Goal: Task Accomplishment & Management: Use online tool/utility

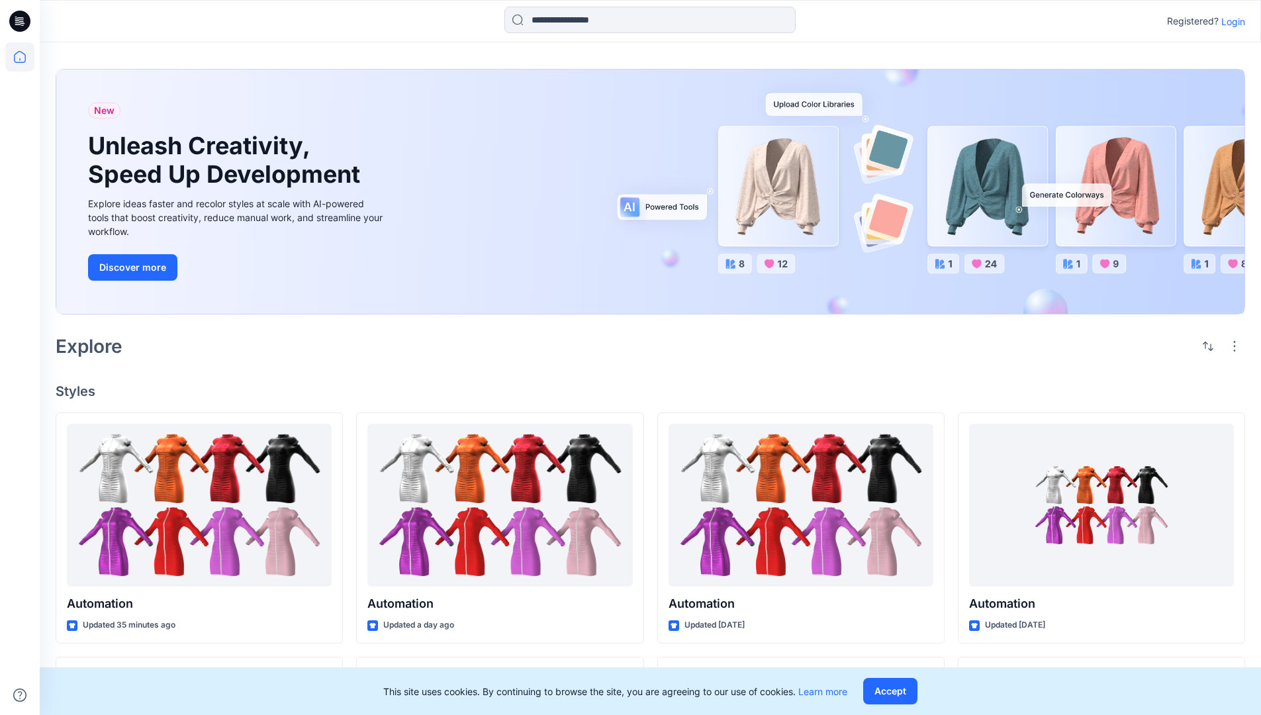
click at [1230, 21] on p "Login" at bounding box center [1233, 22] width 24 height 14
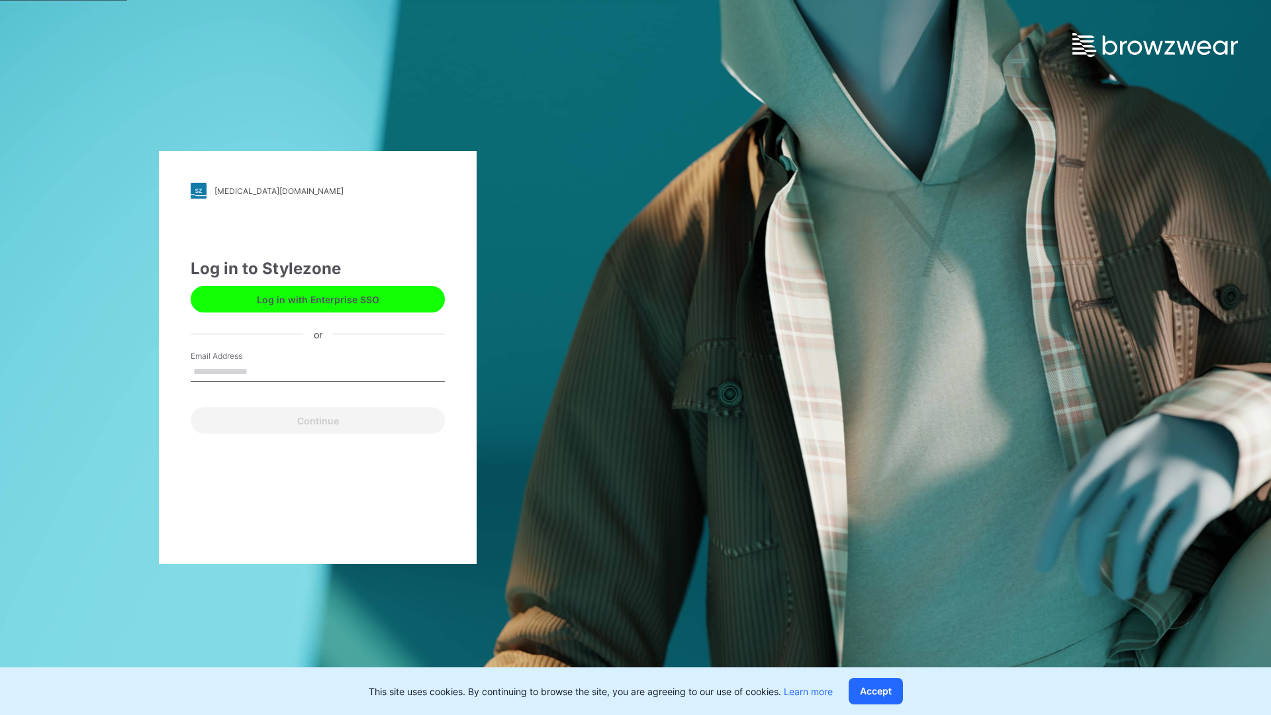
click at [261, 371] on input "Email Address" at bounding box center [318, 372] width 254 height 20
type input "**********"
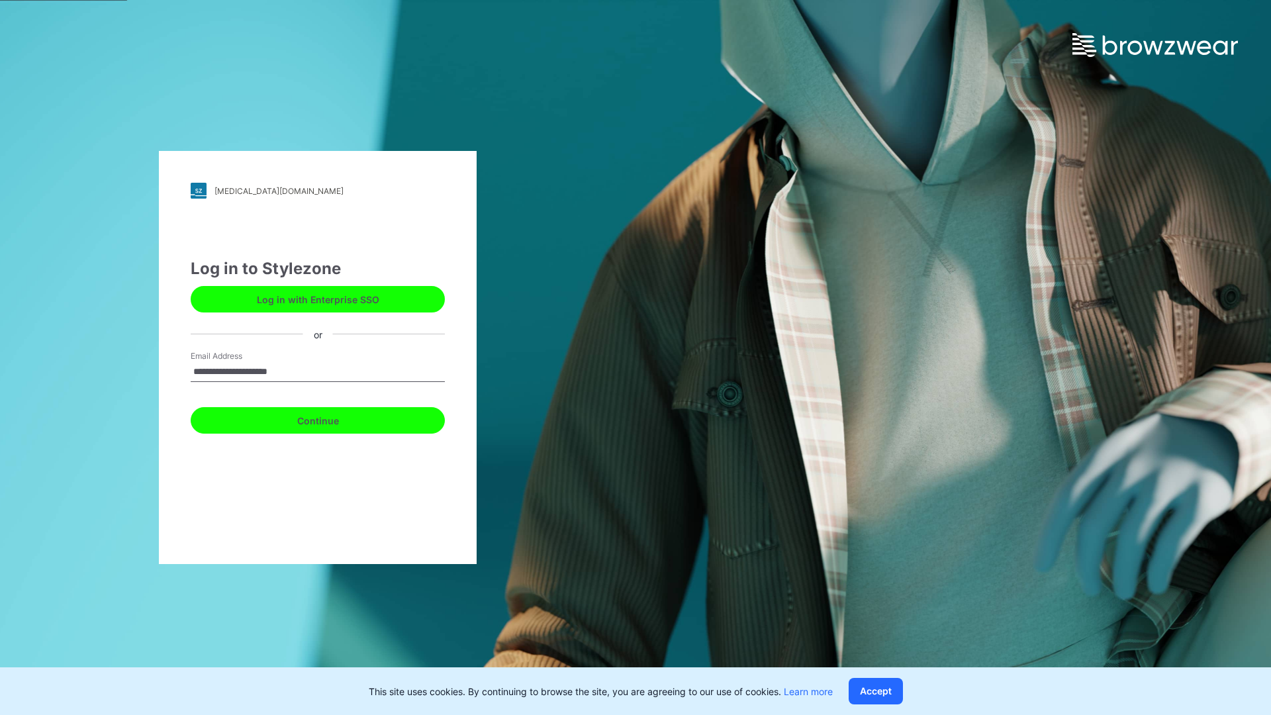
click at [332, 418] on button "Continue" at bounding box center [318, 420] width 254 height 26
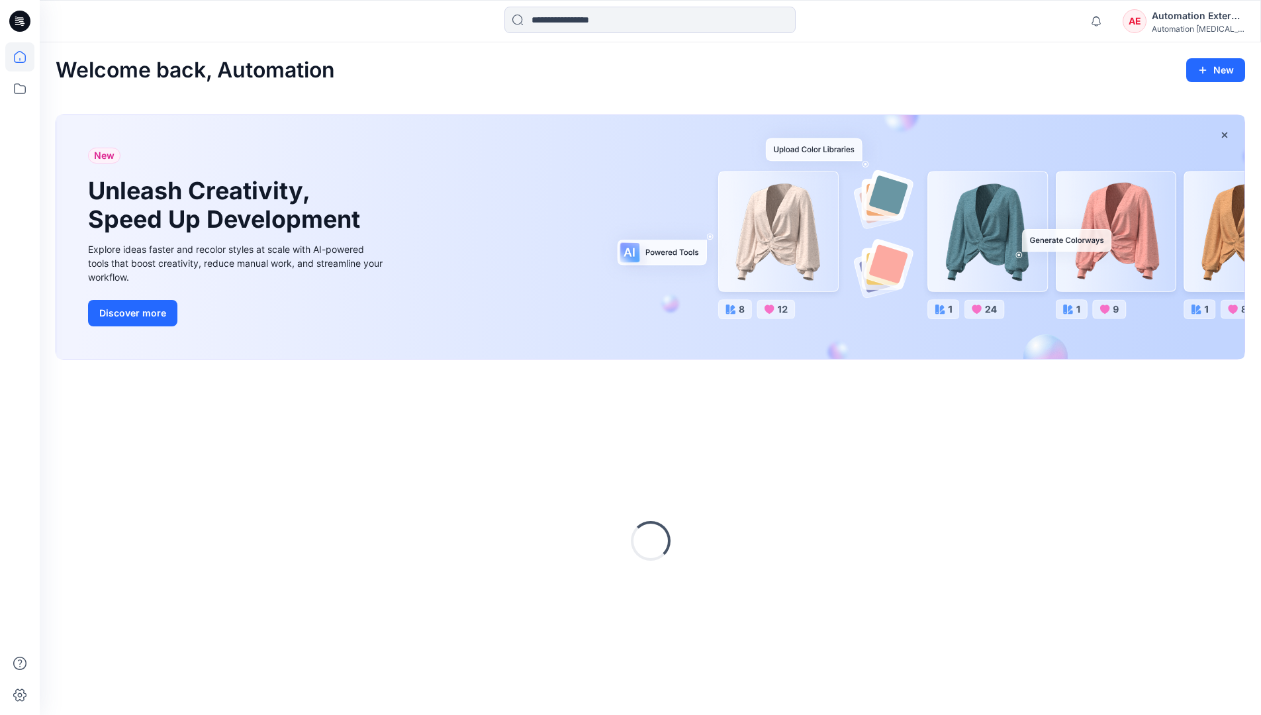
click at [25, 57] on icon at bounding box center [20, 57] width 12 height 12
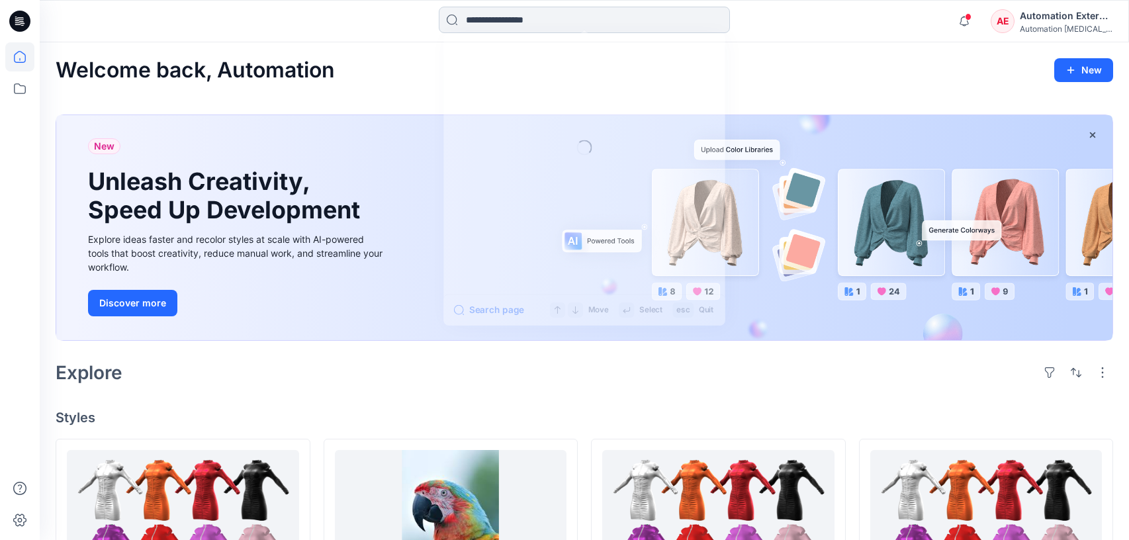
click at [516, 26] on input at bounding box center [584, 20] width 291 height 26
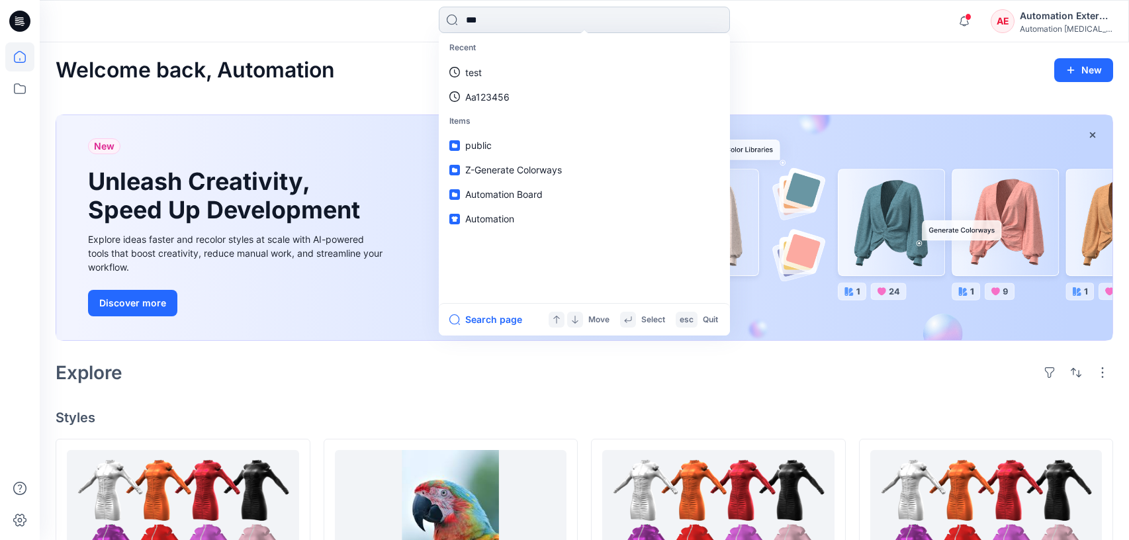
type input "****"
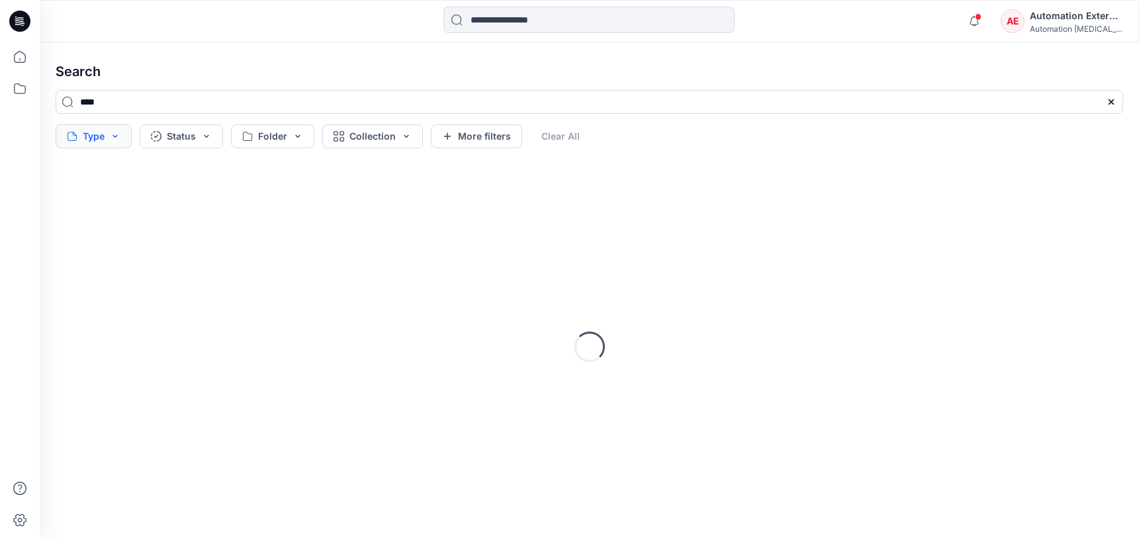
click at [99, 139] on button "Type" at bounding box center [94, 136] width 76 height 24
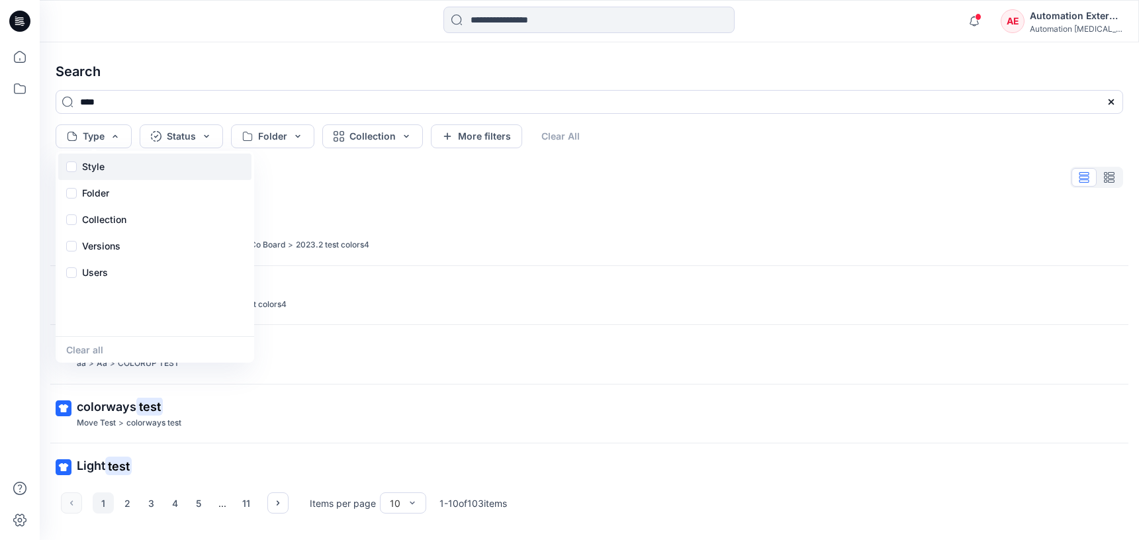
click at [97, 171] on p "Style" at bounding box center [93, 167] width 23 height 16
click at [113, 197] on div "Folder" at bounding box center [154, 193] width 193 height 26
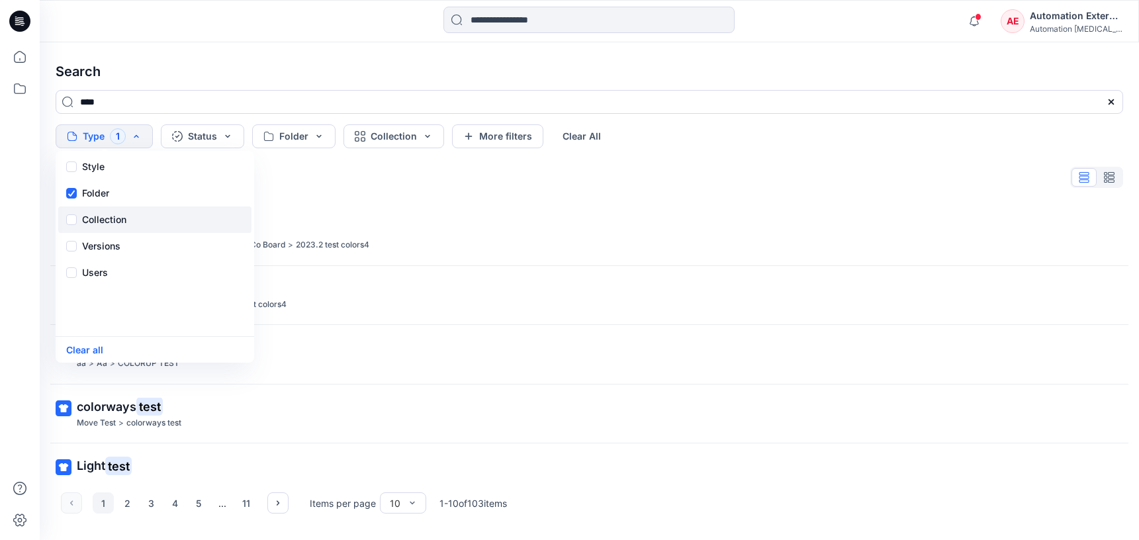
click at [114, 214] on p "Collection" at bounding box center [104, 220] width 44 height 16
click at [118, 242] on p "Versions" at bounding box center [101, 246] width 38 height 16
click at [109, 279] on div "Users" at bounding box center [154, 272] width 193 height 26
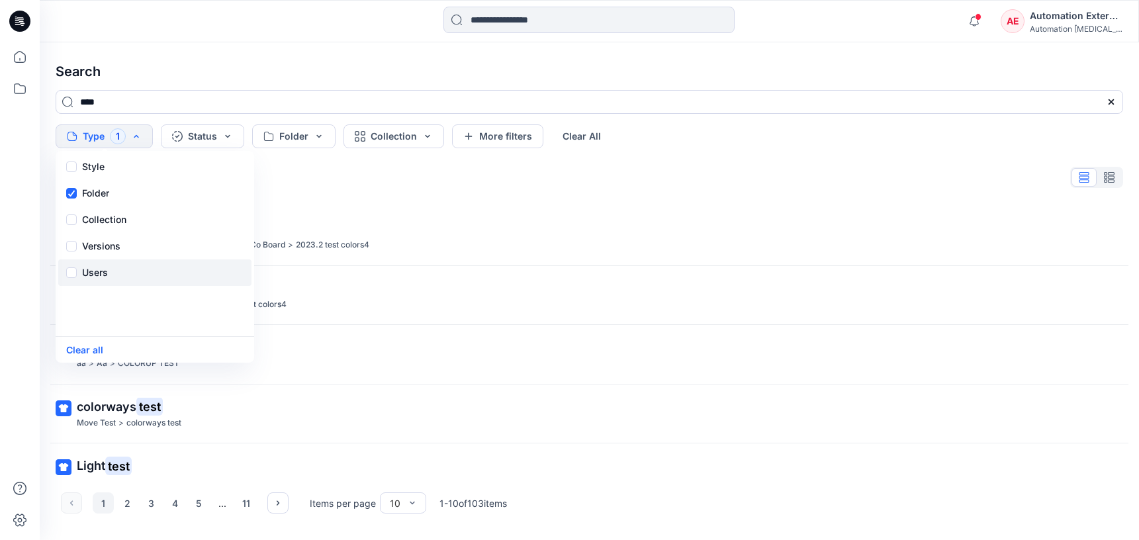
click at [109, 279] on div "Users" at bounding box center [154, 272] width 193 height 26
click at [212, 142] on button "Status" at bounding box center [202, 136] width 83 height 24
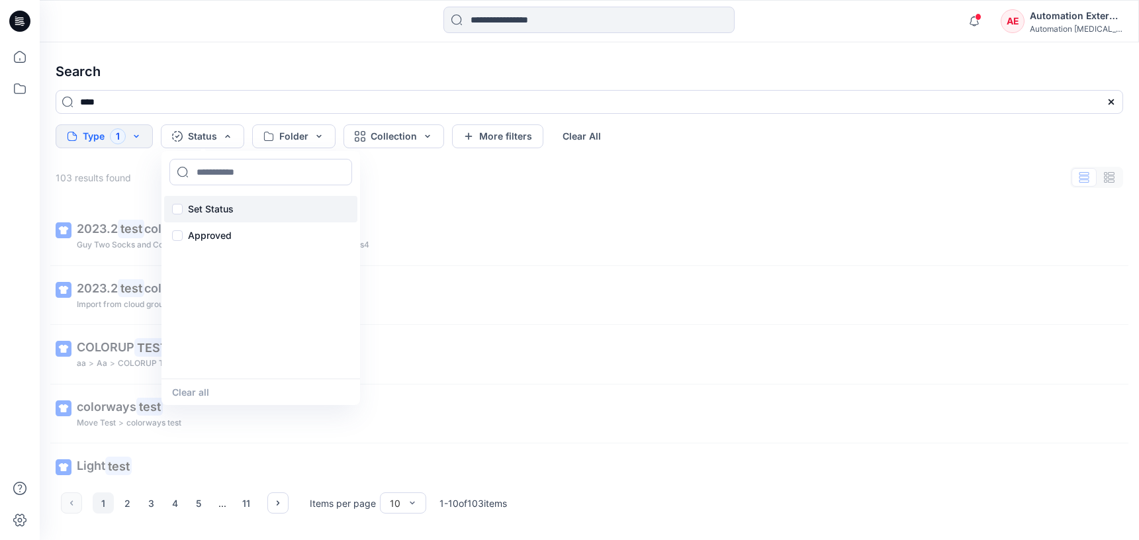
click at [213, 205] on p "Set Status" at bounding box center [211, 209] width 46 height 16
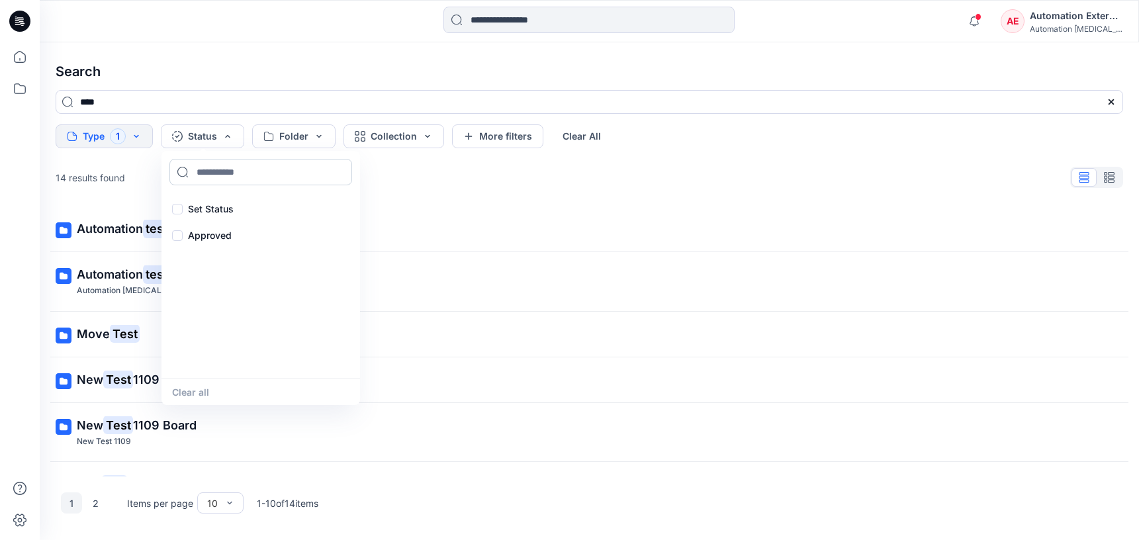
click at [223, 173] on input at bounding box center [260, 172] width 183 height 26
type input "**********"
click at [210, 207] on p "Set Status" at bounding box center [211, 209] width 46 height 16
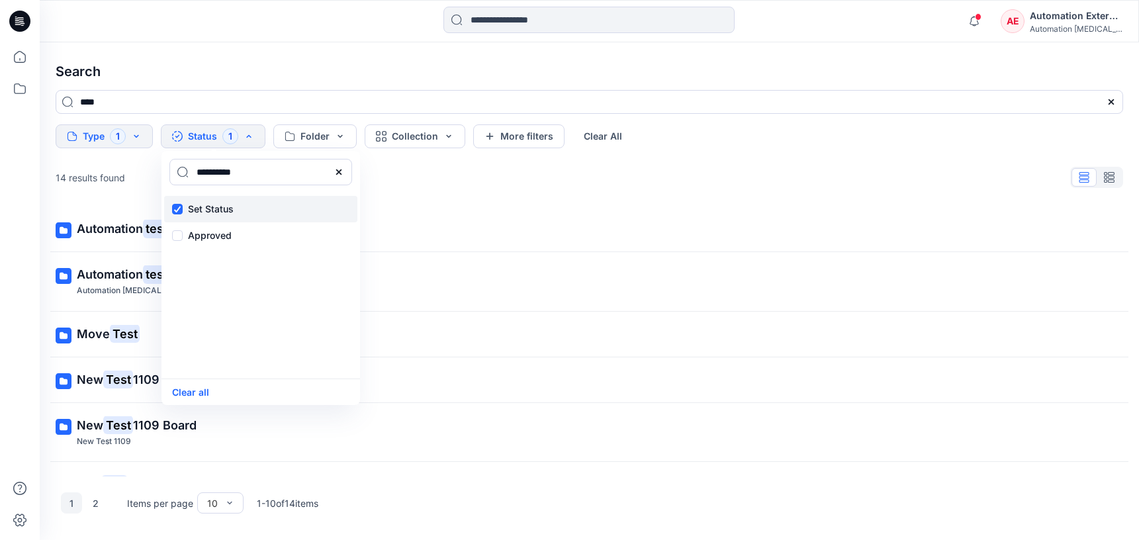
click at [210, 207] on p "Set Status" at bounding box center [211, 209] width 46 height 16
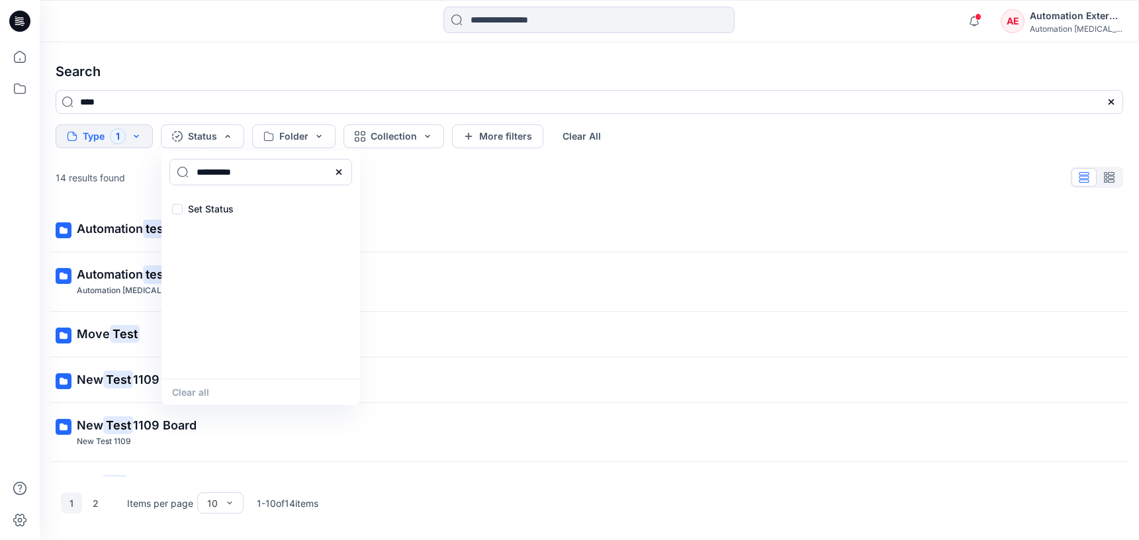
click at [342, 175] on icon at bounding box center [339, 172] width 11 height 11
click at [287, 176] on input at bounding box center [260, 172] width 183 height 26
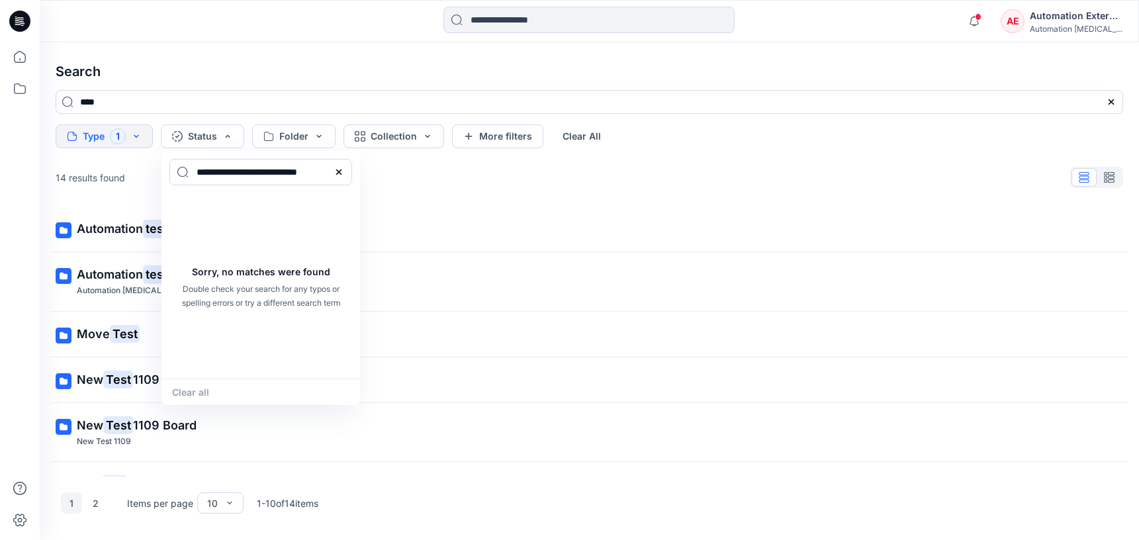
type input "**********"
click at [204, 388] on div "Clear all" at bounding box center [260, 392] width 199 height 26
click at [343, 172] on icon at bounding box center [339, 172] width 11 height 11
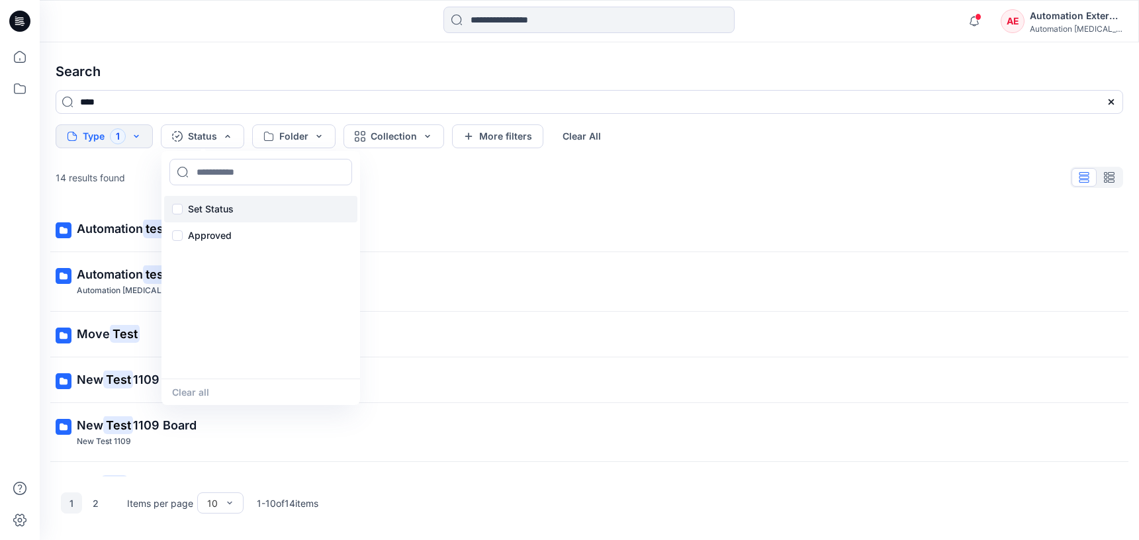
click at [215, 206] on p "Set Status" at bounding box center [211, 209] width 46 height 16
click at [204, 393] on button "Clear all" at bounding box center [190, 391] width 37 height 15
click at [304, 136] on button "Folder" at bounding box center [293, 136] width 83 height 24
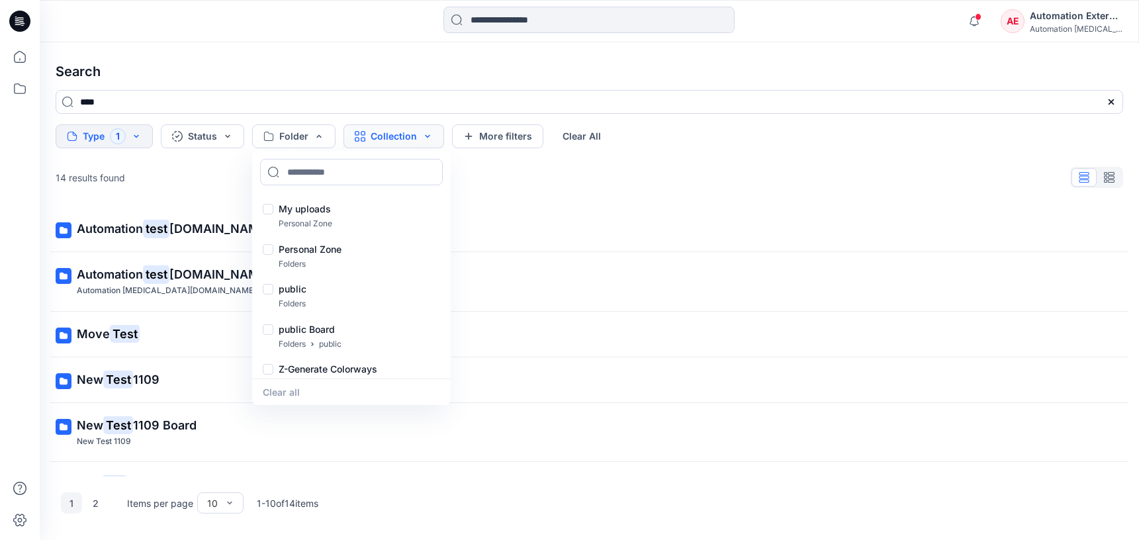
click at [379, 140] on button "Collection" at bounding box center [393, 136] width 101 height 24
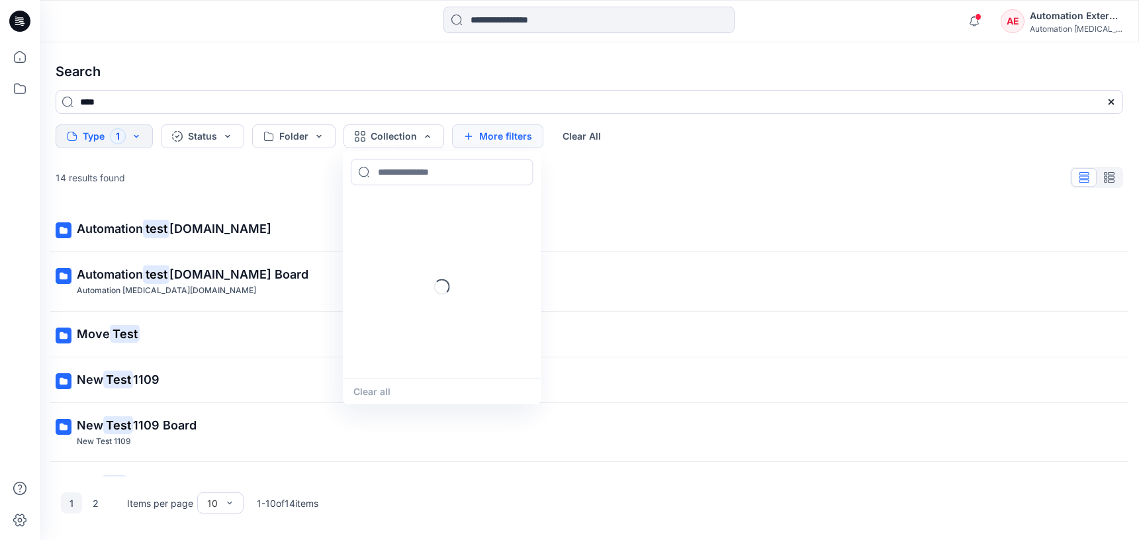
click at [526, 133] on button "More filters" at bounding box center [497, 136] width 91 height 24
click at [578, 133] on button "Metadata" at bounding box center [612, 136] width 97 height 24
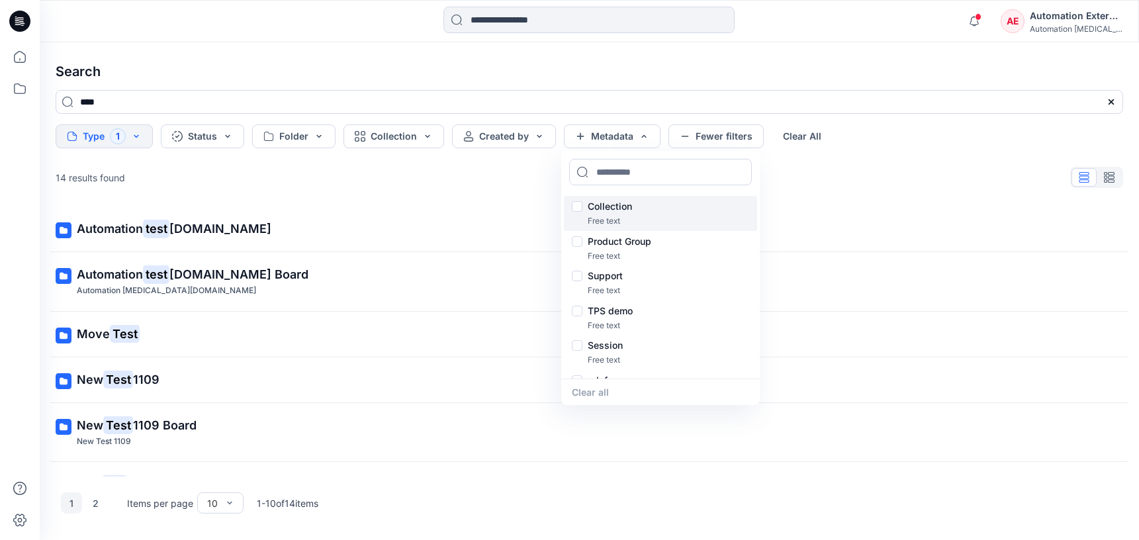
click at [615, 208] on p "Collection" at bounding box center [610, 207] width 44 height 16
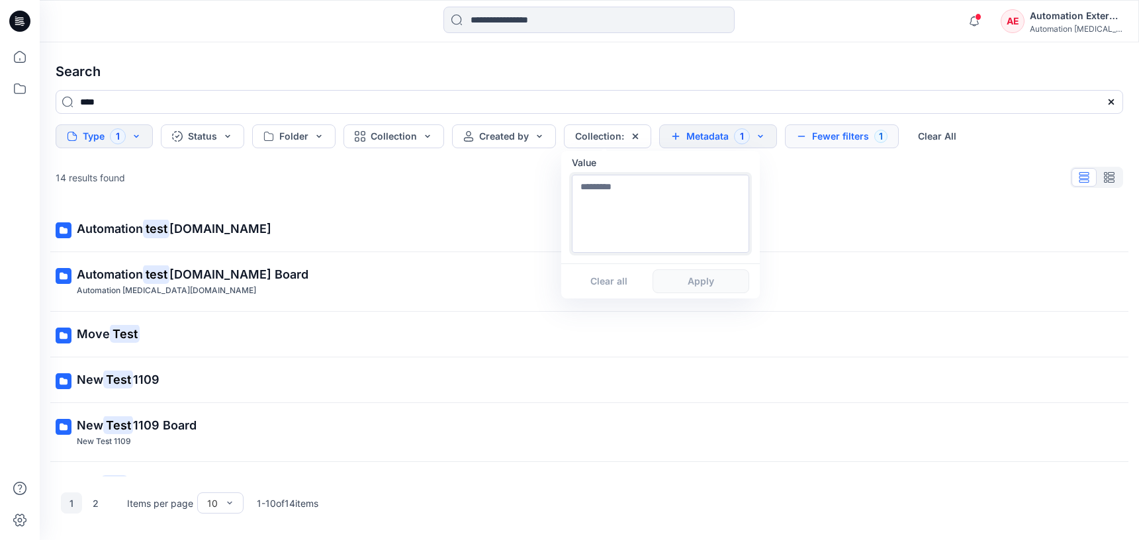
click at [615, 230] on textarea at bounding box center [660, 214] width 177 height 78
type textarea "**********"
click at [700, 289] on button "Apply" at bounding box center [701, 281] width 97 height 24
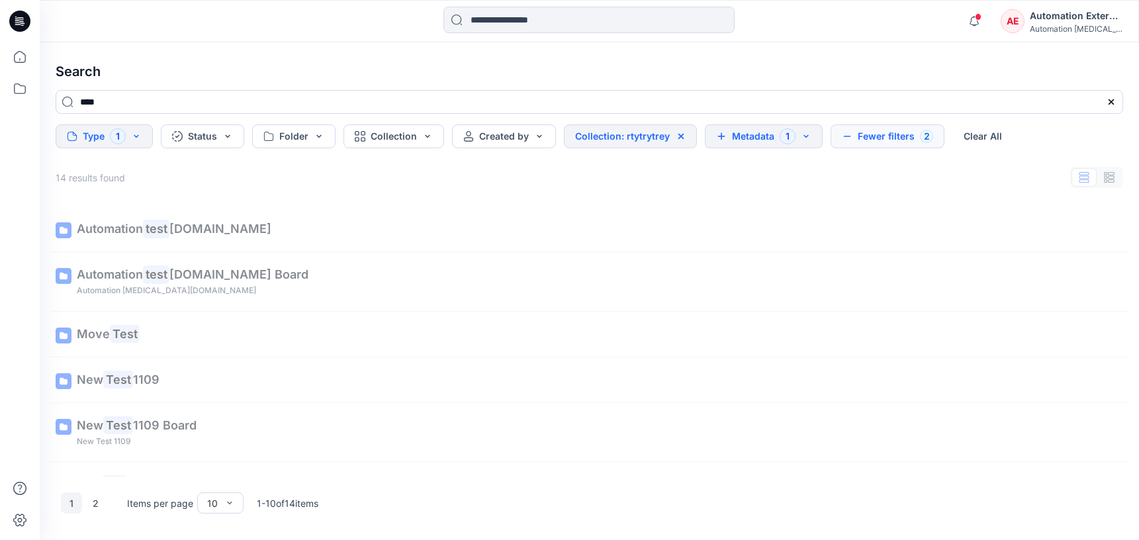
click at [760, 139] on button "Metadata 1" at bounding box center [764, 136] width 118 height 24
click at [883, 132] on button "Fewer filters 2" at bounding box center [888, 136] width 114 height 24
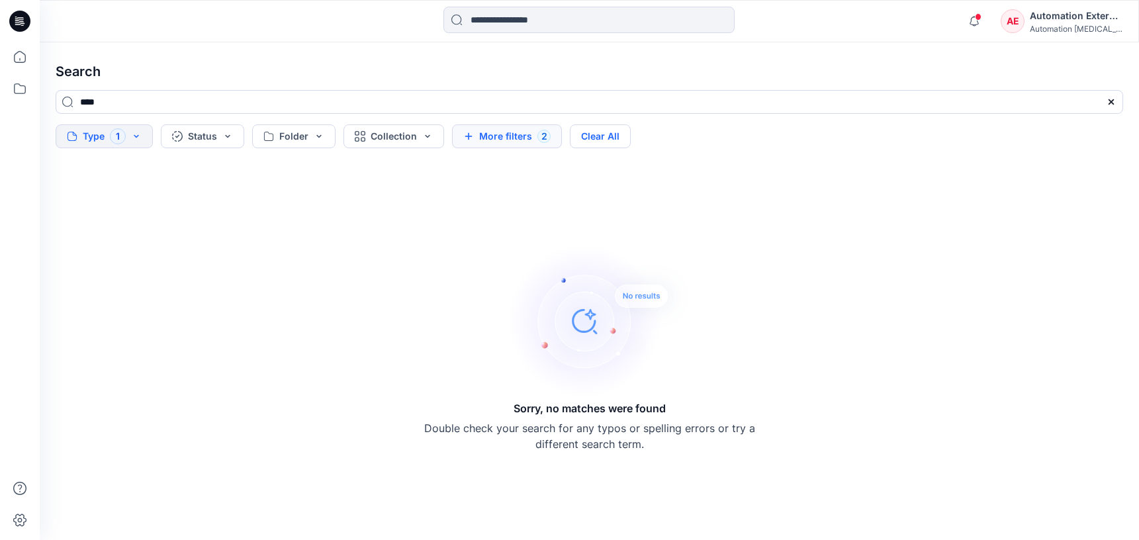
click at [620, 139] on button "Clear All" at bounding box center [600, 136] width 61 height 24
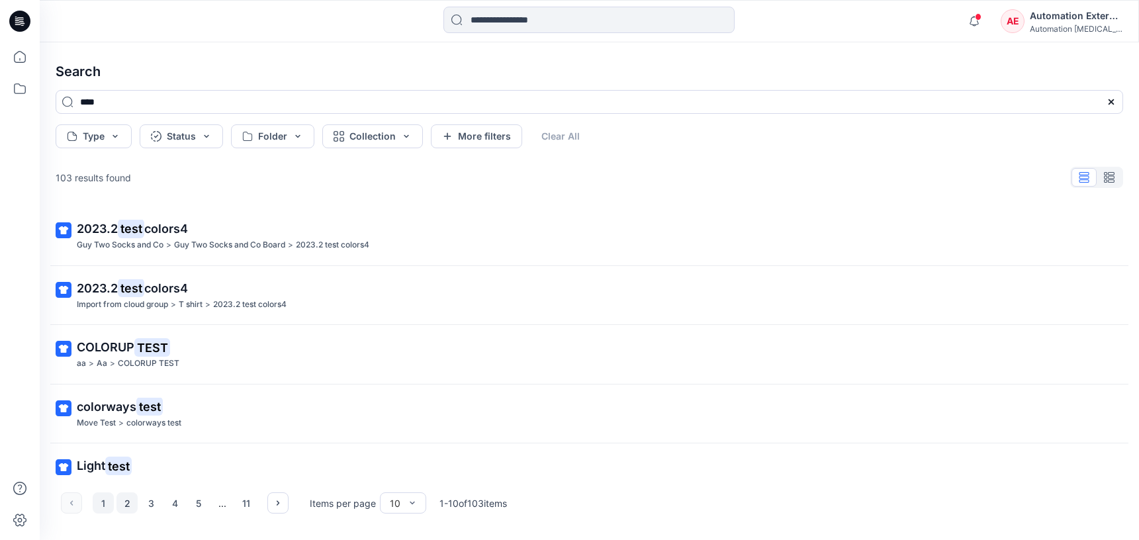
click at [123, 504] on button "2" at bounding box center [126, 502] width 21 height 21
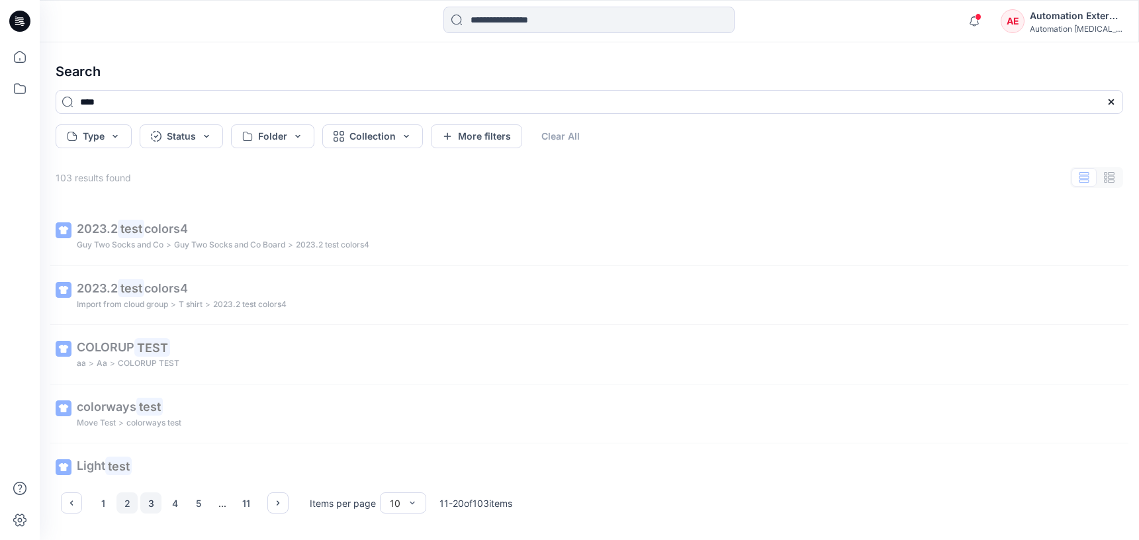
click at [154, 504] on button "3" at bounding box center [150, 502] width 21 height 21
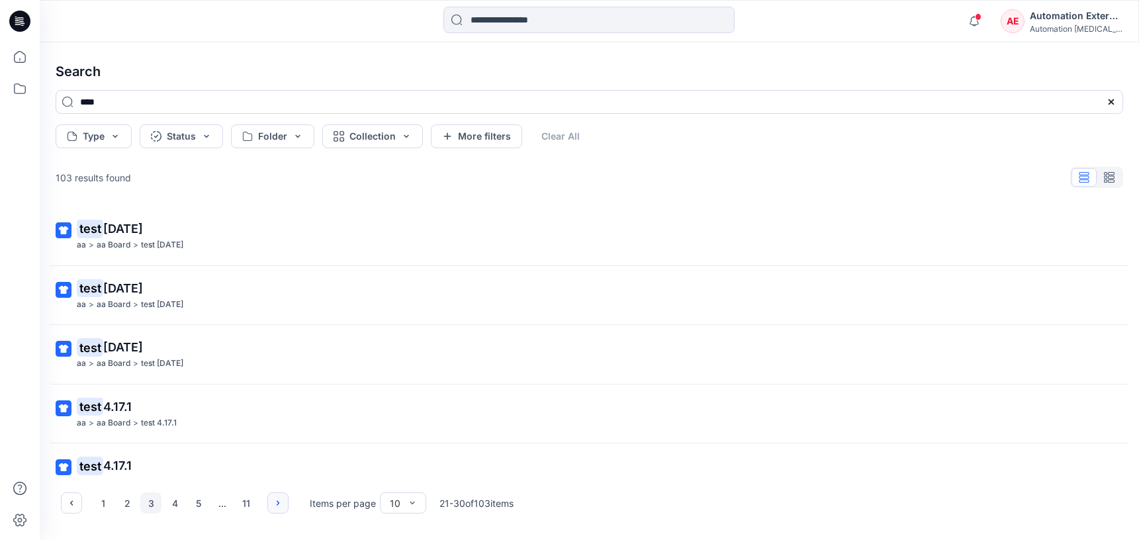
click at [277, 502] on icon "button" at bounding box center [278, 503] width 11 height 11
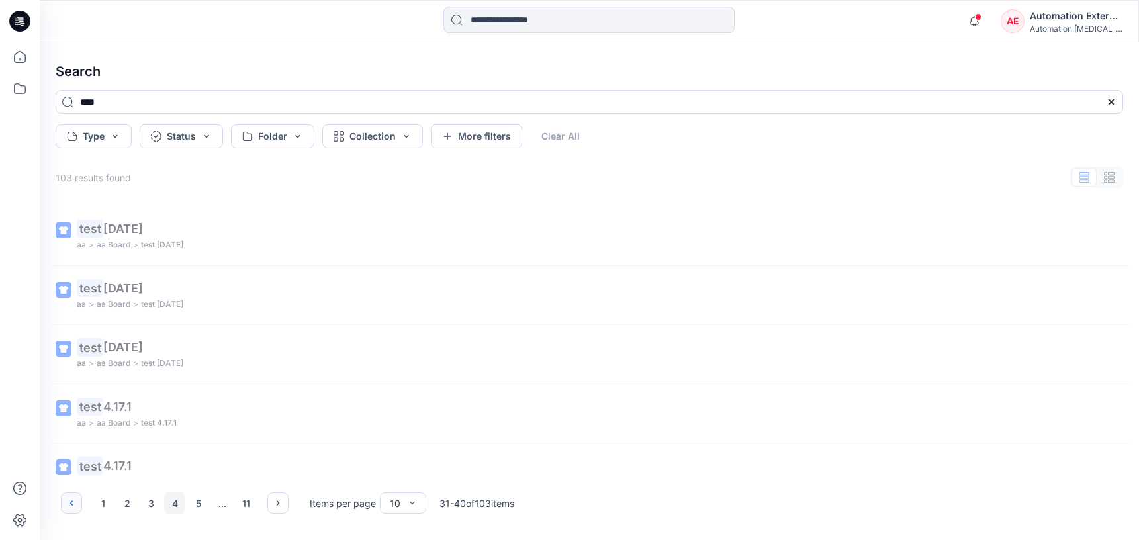
click at [80, 503] on button "button" at bounding box center [71, 502] width 21 height 21
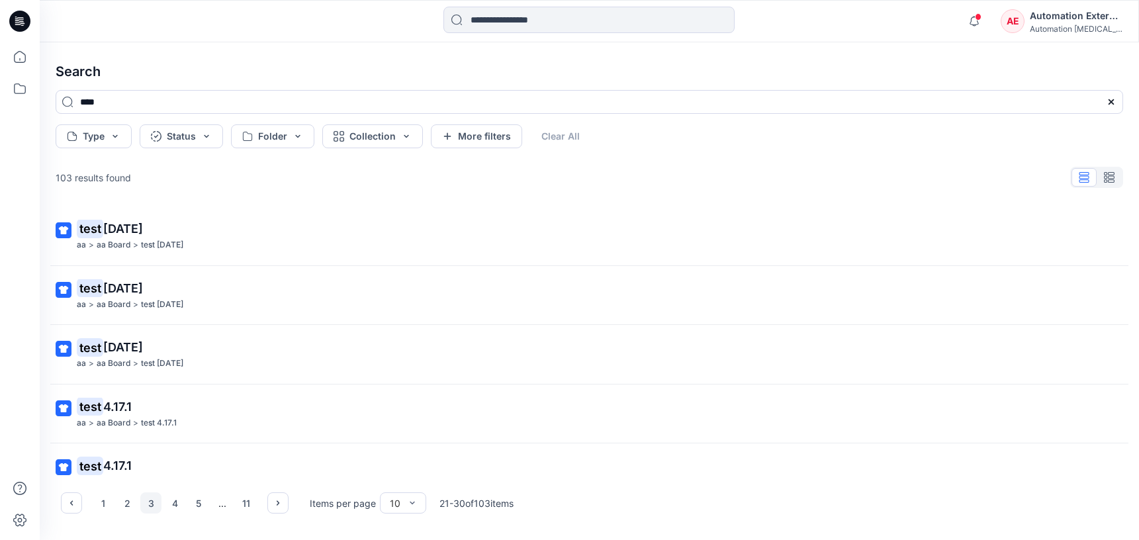
click at [1077, 21] on div "Automation External" at bounding box center [1076, 16] width 93 height 16
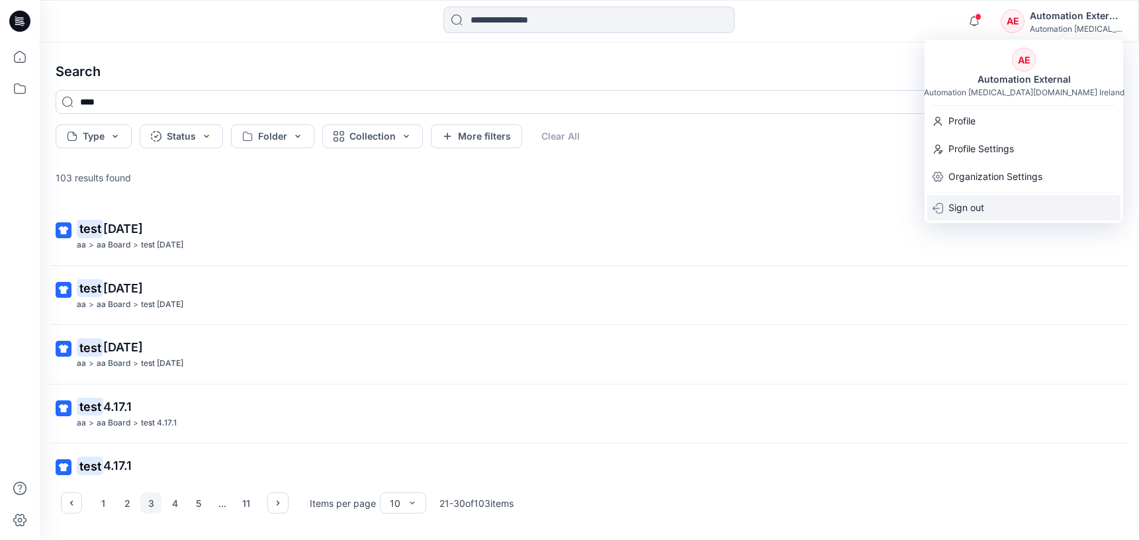
click at [991, 206] on div "Sign out" at bounding box center [1023, 207] width 193 height 25
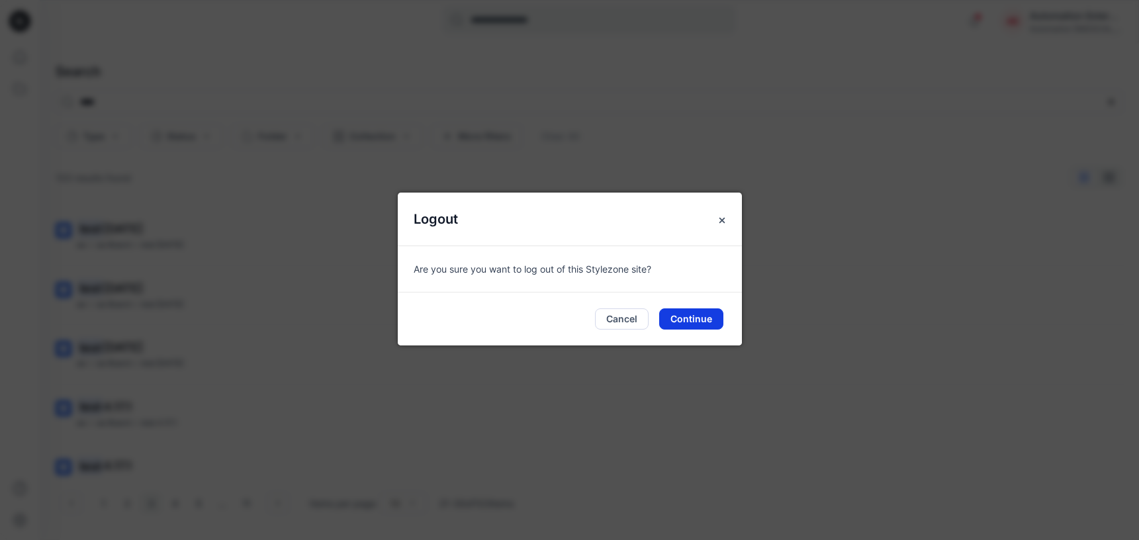
click at [699, 314] on button "Continue" at bounding box center [691, 318] width 64 height 21
